Goal: Navigation & Orientation: Go to known website

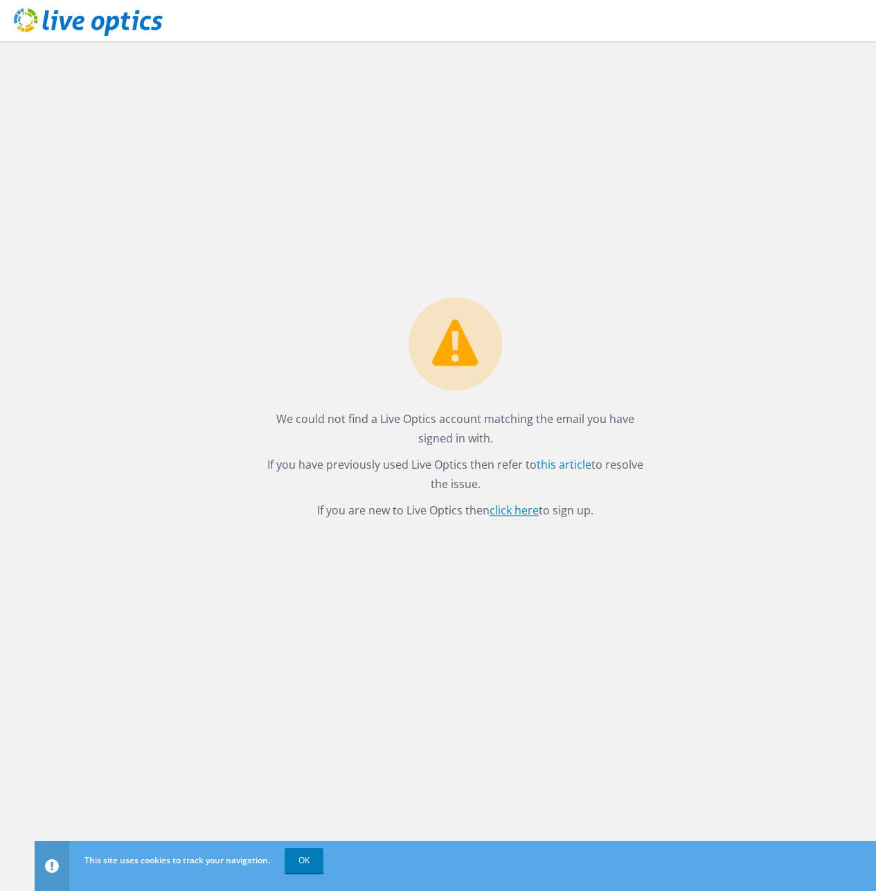
click at [510, 514] on link "click here" at bounding box center [514, 511] width 49 height 15
click at [305, 851] on link "OK" at bounding box center [304, 861] width 39 height 25
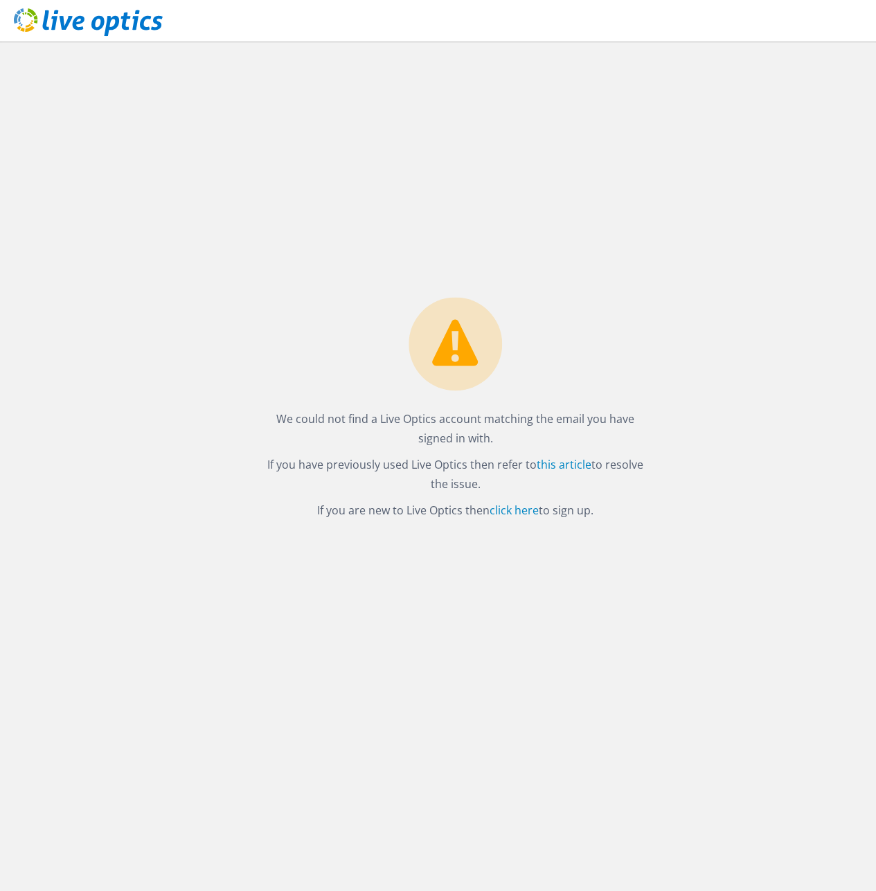
click at [54, 26] on use at bounding box center [88, 22] width 149 height 28
click at [500, 512] on link "click here" at bounding box center [514, 511] width 49 height 15
click at [805, 100] on div "We could not find a Live Optics account matching the email you have signed in w…" at bounding box center [456, 467] width 842 height 850
